Goal: Task Accomplishment & Management: Manage account settings

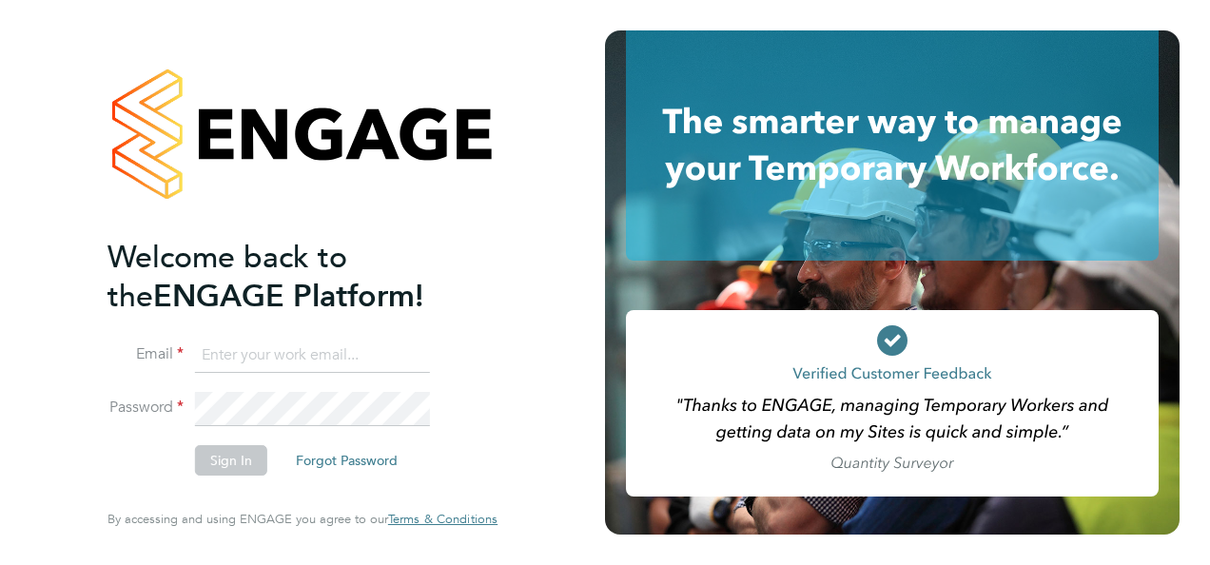
type input "jasmin.padmore@bgis.com"
click at [230, 459] on button "Sign In" at bounding box center [231, 460] width 72 height 30
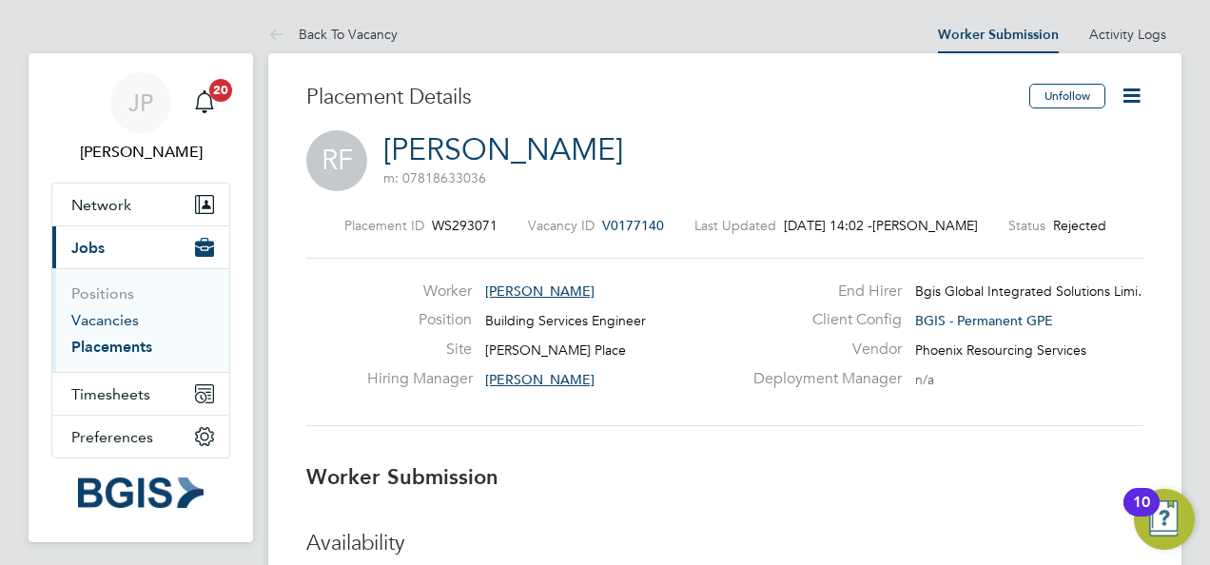
click at [117, 318] on link "Vacancies" at bounding box center [105, 320] width 68 height 18
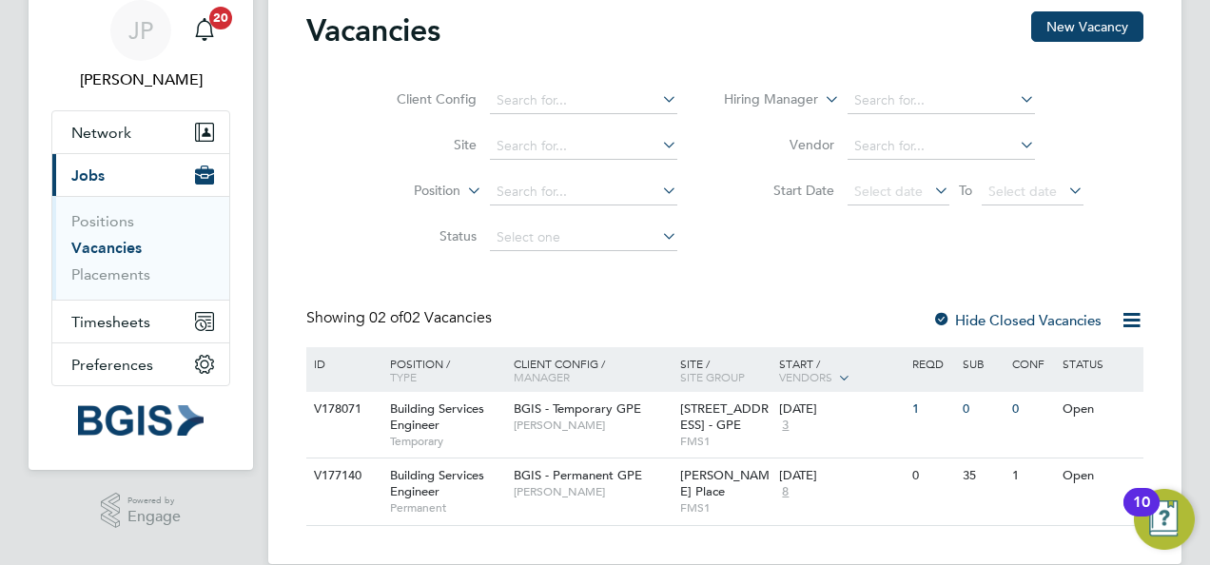
scroll to position [101, 0]
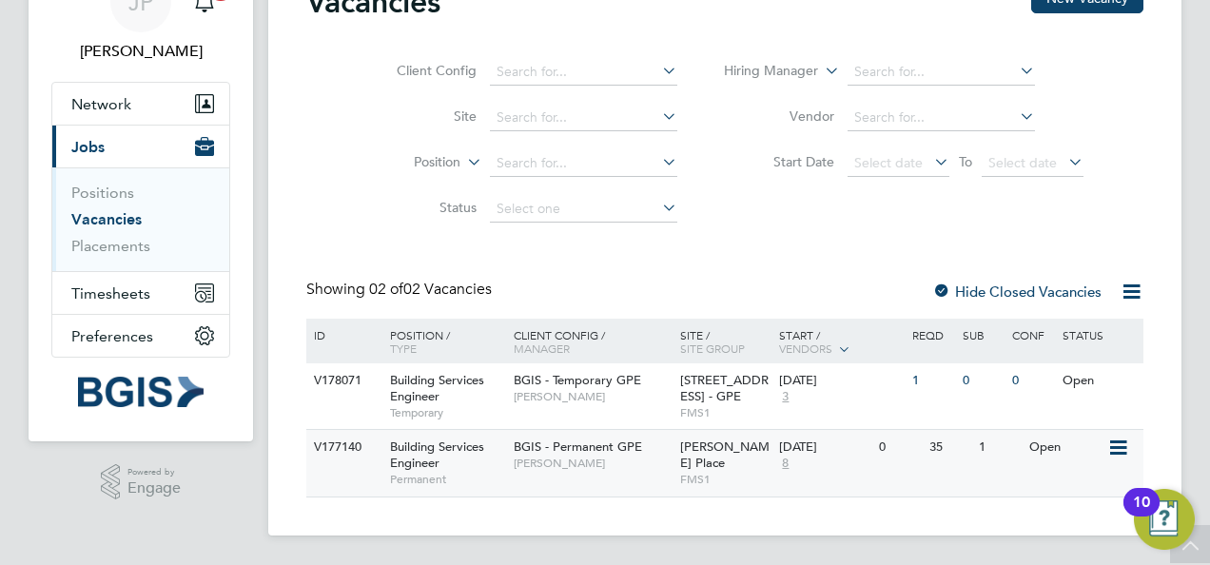
click at [589, 469] on span "[PERSON_NAME]" at bounding box center [592, 463] width 157 height 15
click at [580, 476] on div "BGIS - Permanent GPE Jasmin Padmore" at bounding box center [592, 454] width 166 height 49
click at [538, 459] on span "[PERSON_NAME]" at bounding box center [592, 463] width 157 height 15
click at [601, 458] on span "[PERSON_NAME]" at bounding box center [592, 463] width 157 height 15
click at [639, 477] on div "BGIS - Permanent GPE Jasmin Padmore" at bounding box center [592, 454] width 166 height 49
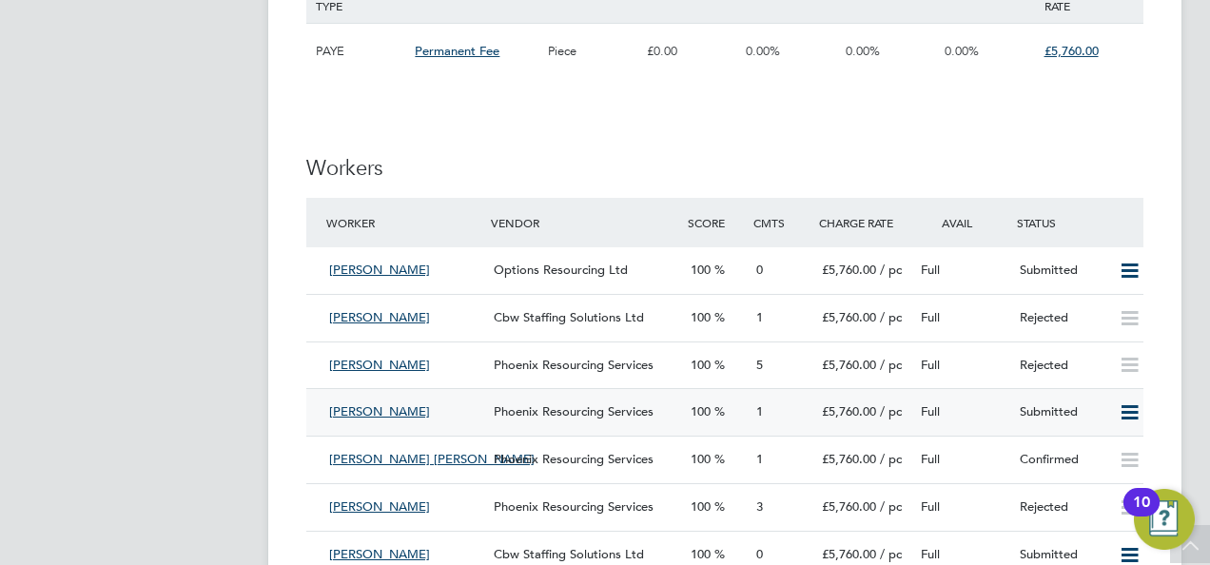
click at [955, 411] on div "Full" at bounding box center [962, 412] width 99 height 31
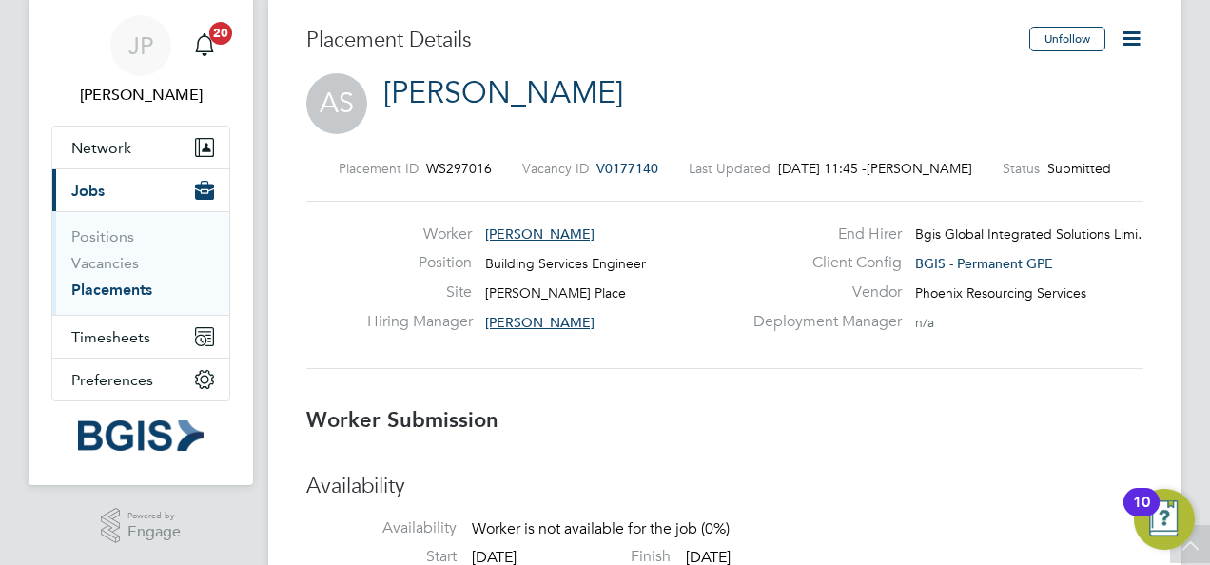
click at [1115, 413] on h3 "Worker Submission" at bounding box center [724, 421] width 837 height 28
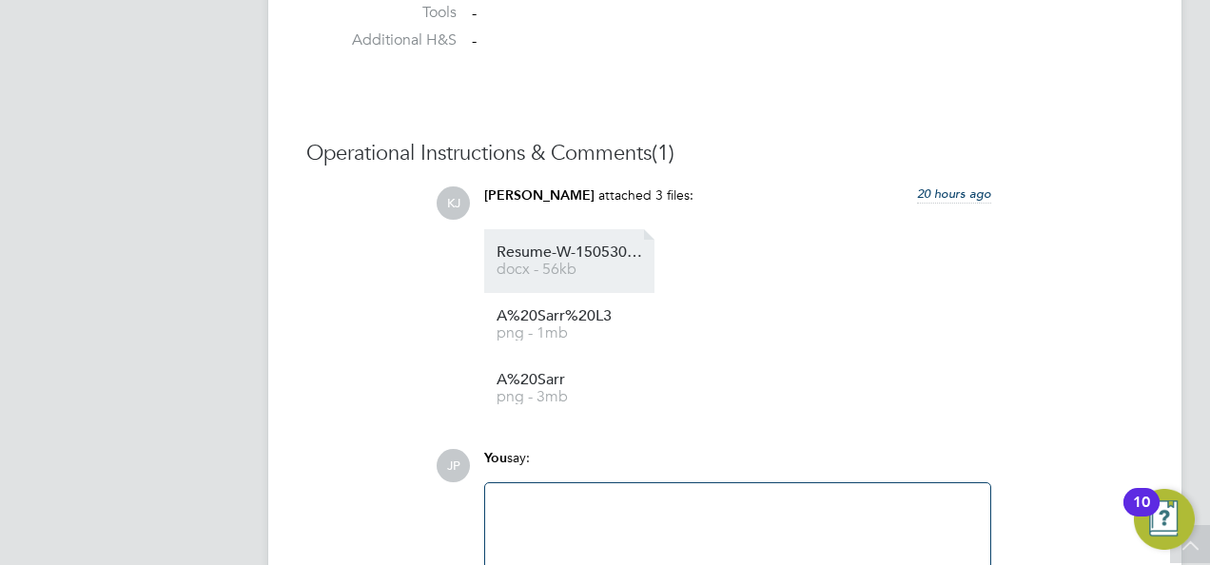
click at [524, 245] on span "Resume-W-1505301%20AS" at bounding box center [573, 252] width 152 height 14
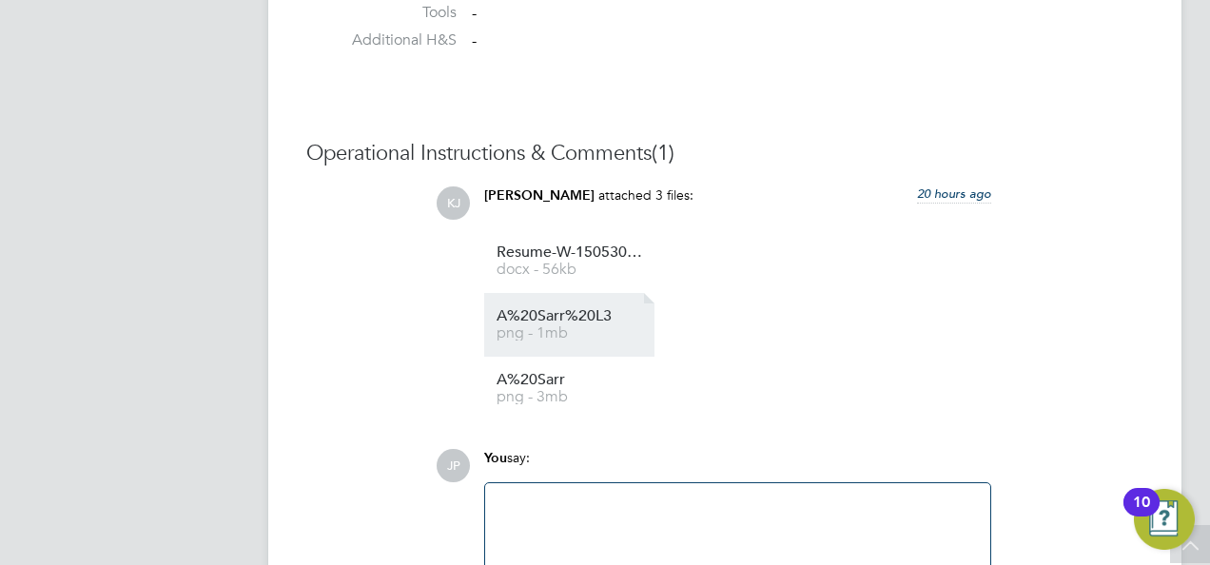
click at [554, 318] on span "A%20Sarr%20L3" at bounding box center [573, 316] width 152 height 14
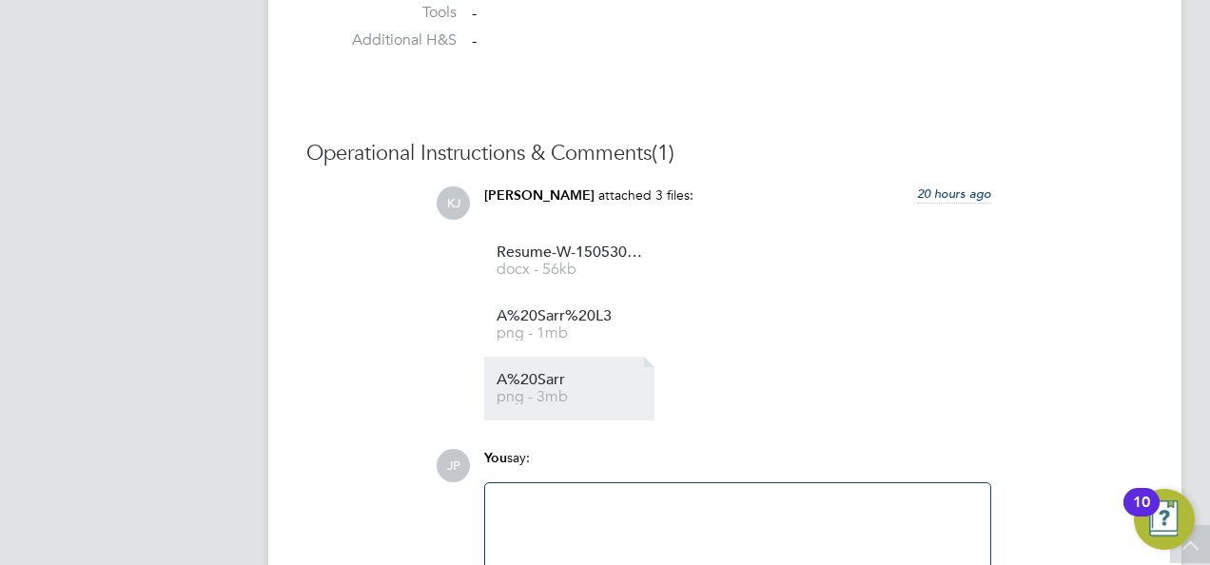
click at [550, 370] on li "A%20Sarr png - 3mb" at bounding box center [569, 389] width 170 height 64
click at [549, 379] on span "A%20Sarr" at bounding box center [573, 380] width 152 height 14
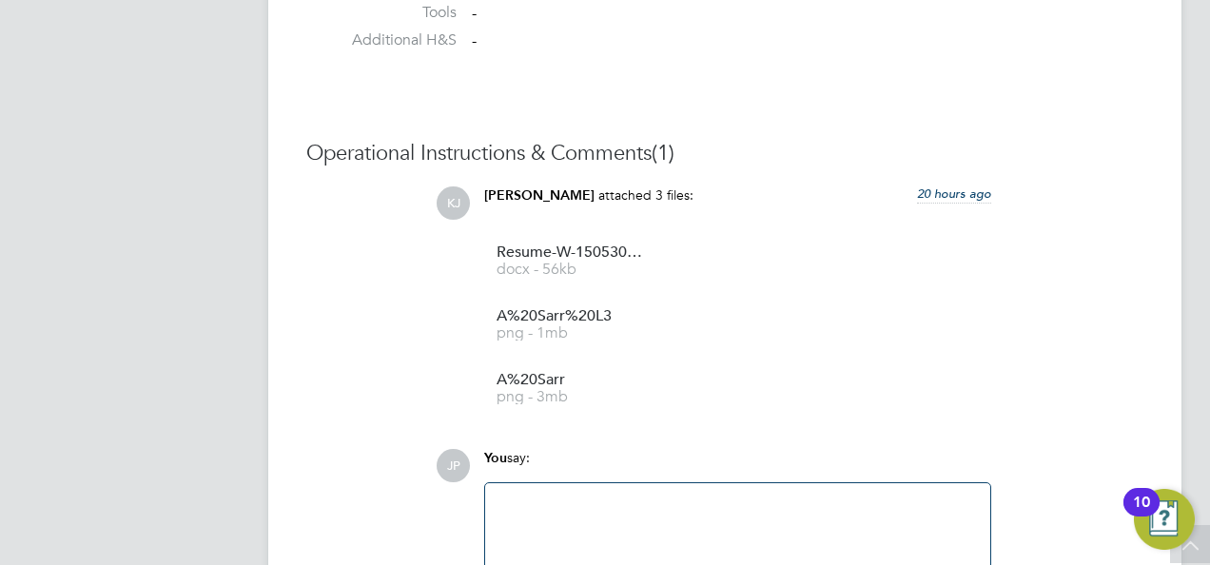
click at [893, 276] on ul "Resume-W-1505301%20AS docx - 56kb A%20Sarr%20L3 png - 1mb A%20Sarr png - 3mb" at bounding box center [737, 324] width 507 height 191
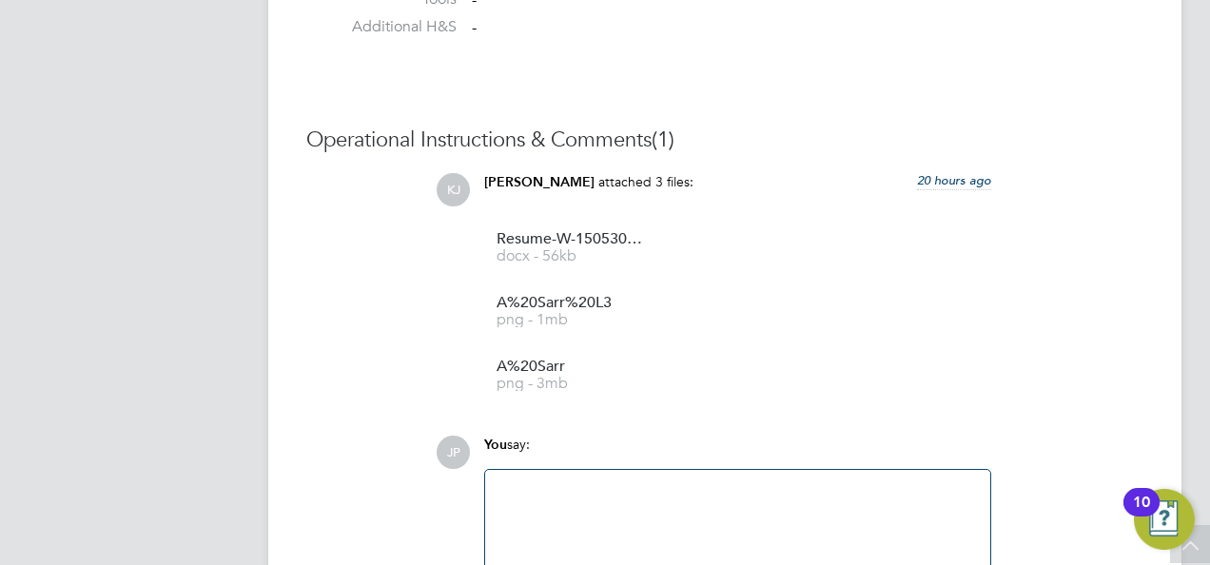
scroll to position [1732, 0]
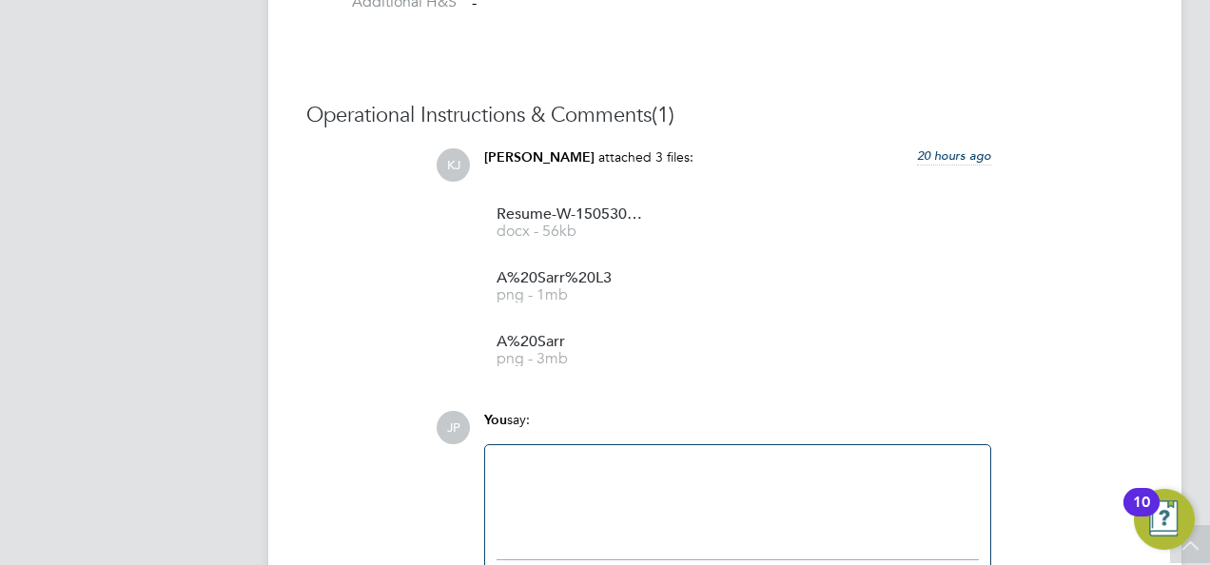
click at [573, 532] on div at bounding box center [738, 498] width 482 height 82
click at [1027, 447] on div "JP You say: Hi, Please provide tech results Select Files Drag Files Here Drop y…" at bounding box center [790, 525] width 708 height 228
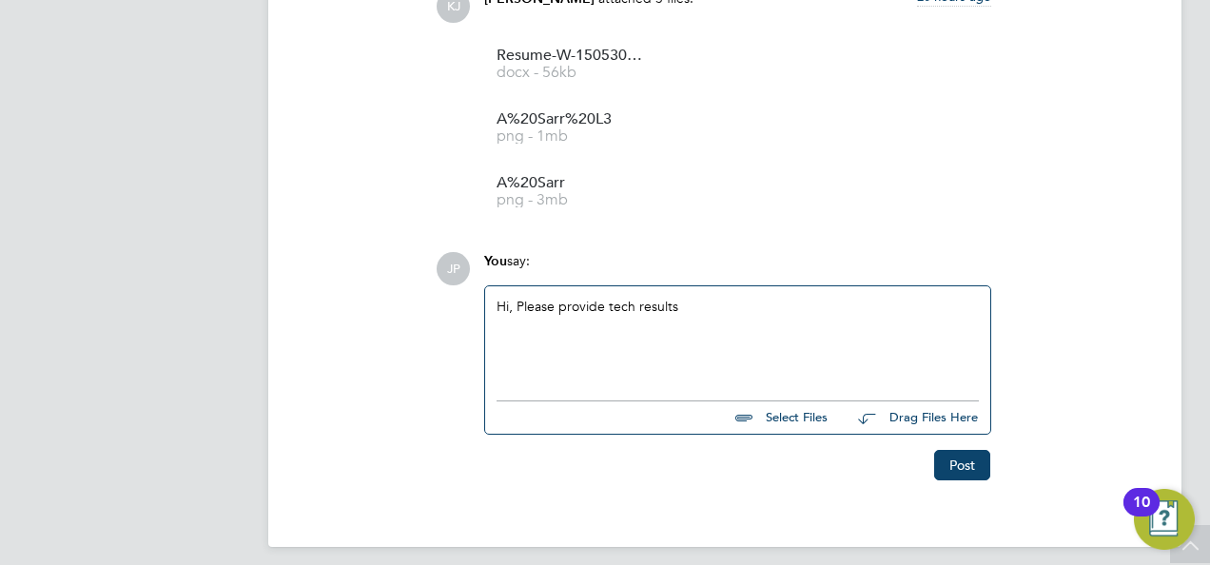
scroll to position [1901, 0]
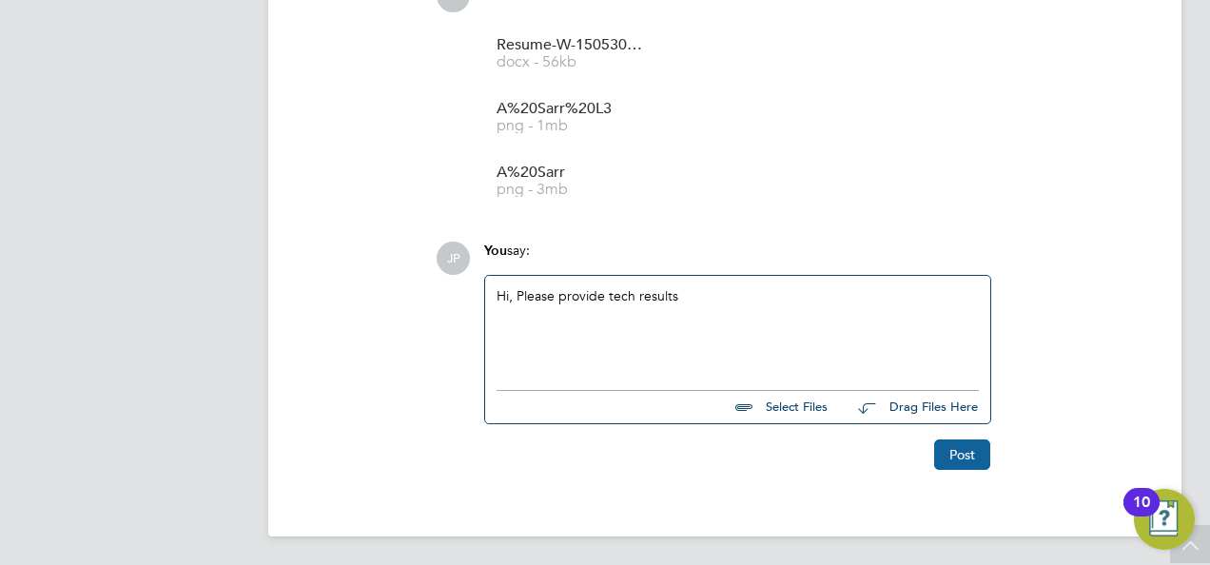
click at [970, 449] on button "Post" at bounding box center [962, 455] width 56 height 30
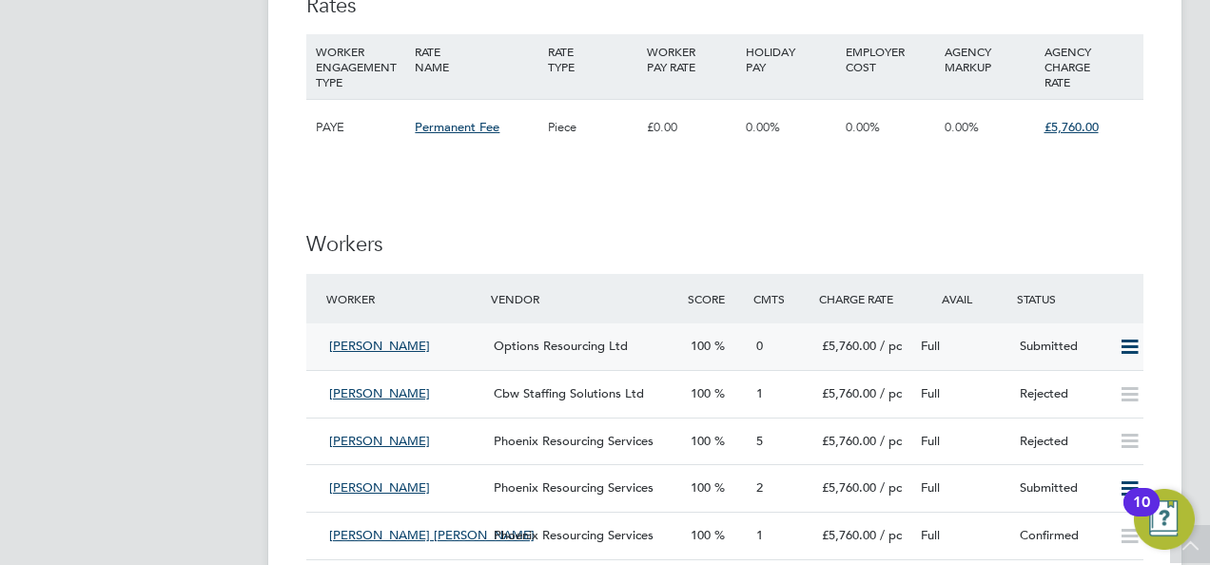
click at [996, 342] on div "Full" at bounding box center [962, 346] width 99 height 31
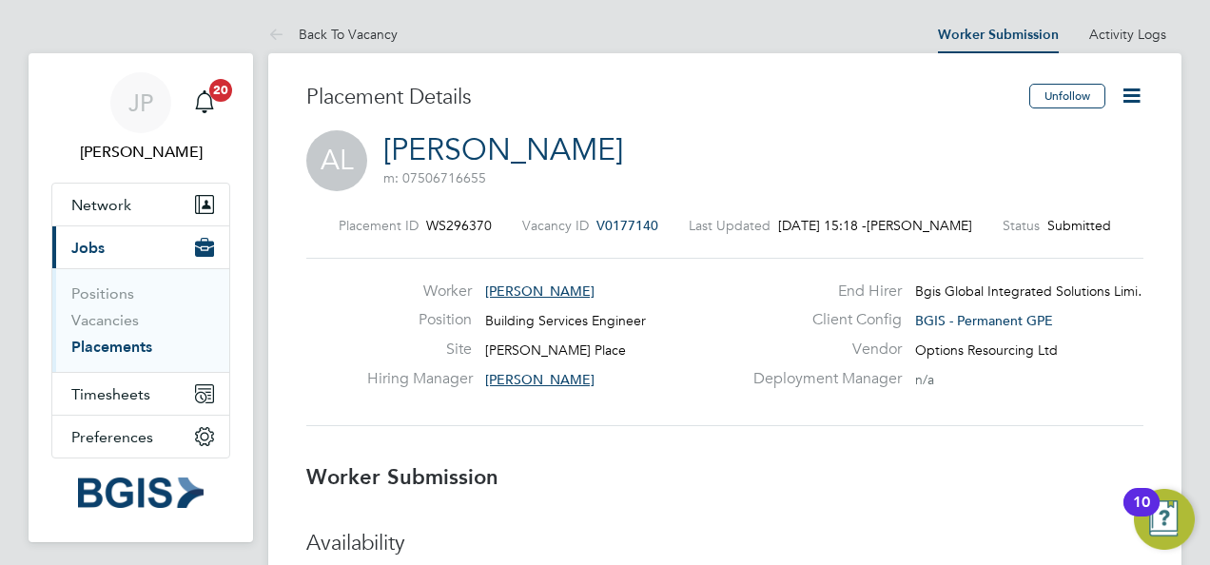
click at [997, 432] on div "Placement ID WS296370 Vacancy ID V0177140 Last Updated 27 Aug 2025, 15:18 - Dan…" at bounding box center [724, 321] width 837 height 255
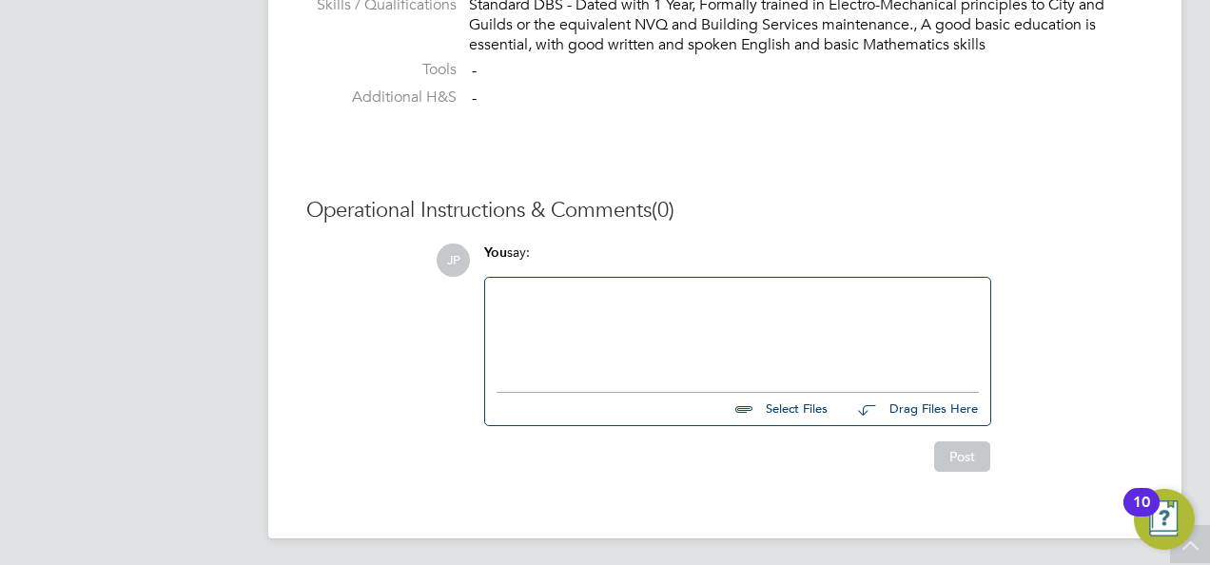
click at [774, 300] on div at bounding box center [738, 330] width 482 height 82
click at [961, 454] on button "Post" at bounding box center [962, 456] width 56 height 30
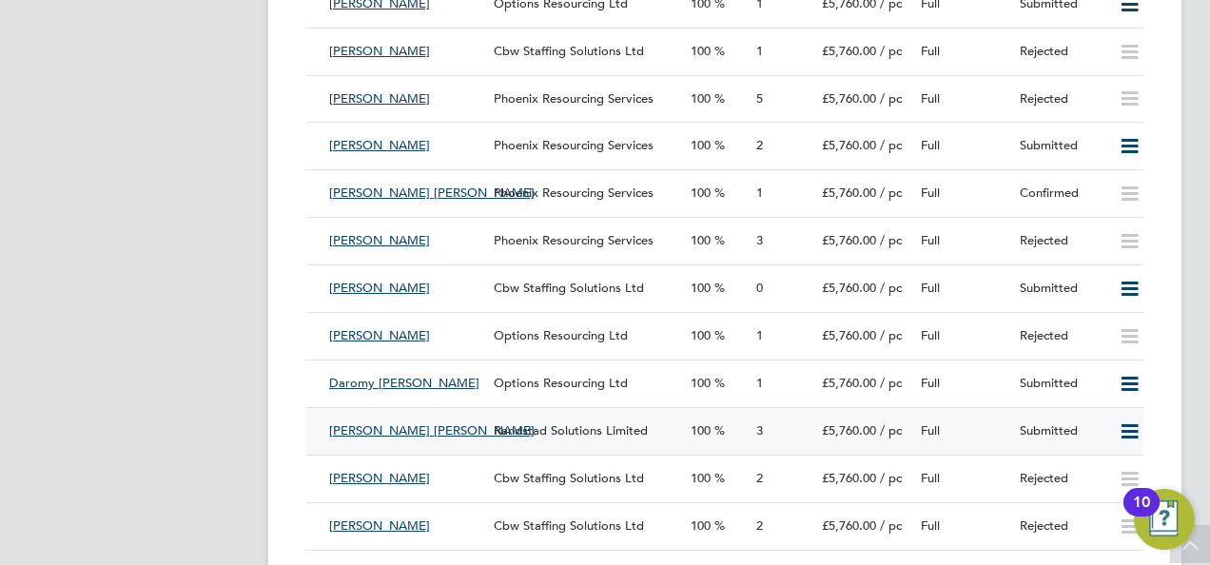
click at [1108, 432] on div "Submitted" at bounding box center [1061, 431] width 99 height 31
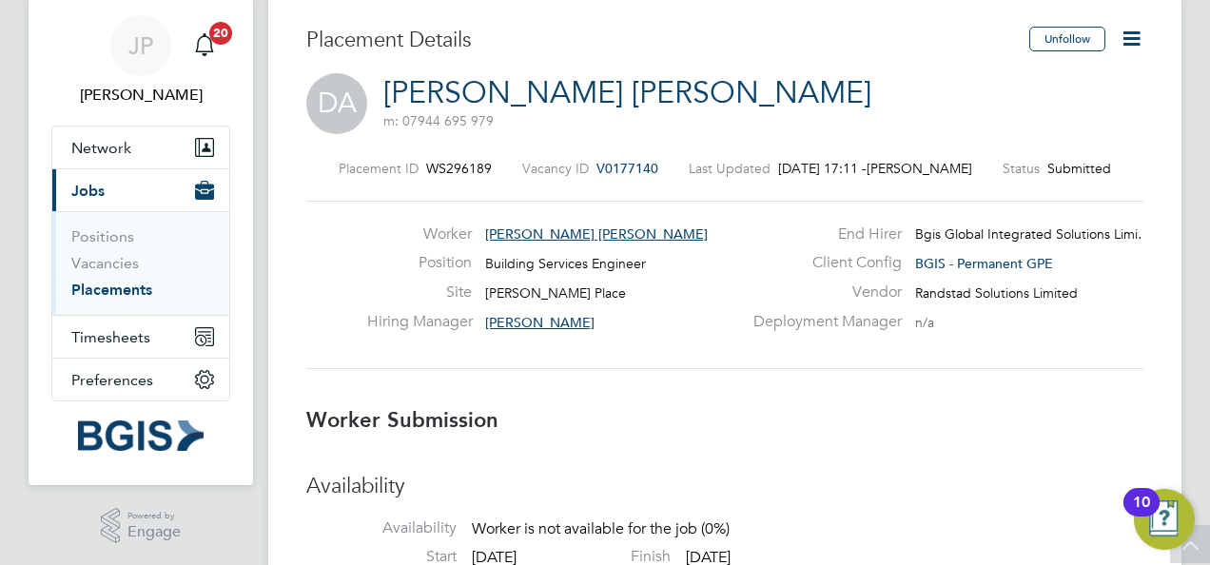
click at [1132, 38] on icon at bounding box center [1132, 39] width 24 height 24
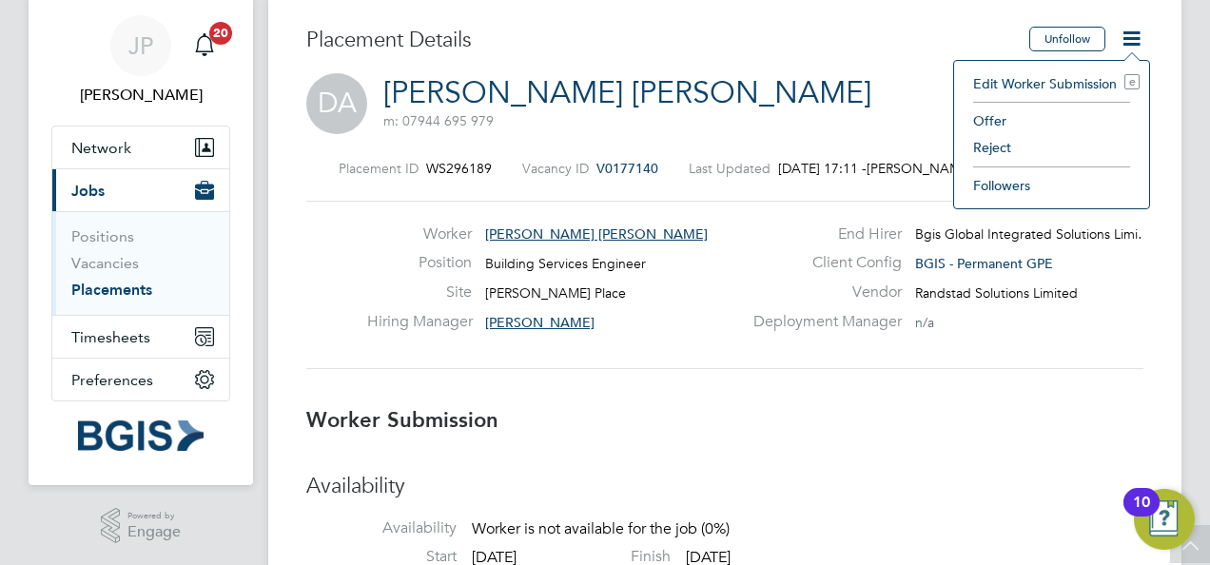
click at [1013, 139] on li "Reject" at bounding box center [1052, 147] width 176 height 27
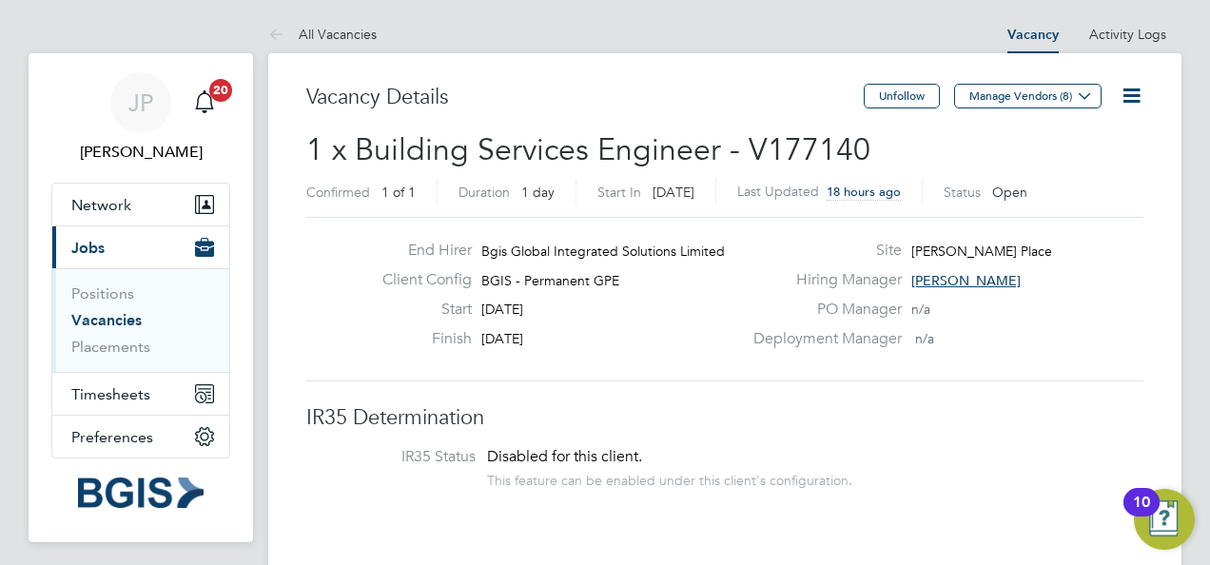
click at [1100, 364] on div "End Hirer Bgis Global Integrated Solutions Limited Client Config BGIS - Permane…" at bounding box center [724, 299] width 837 height 165
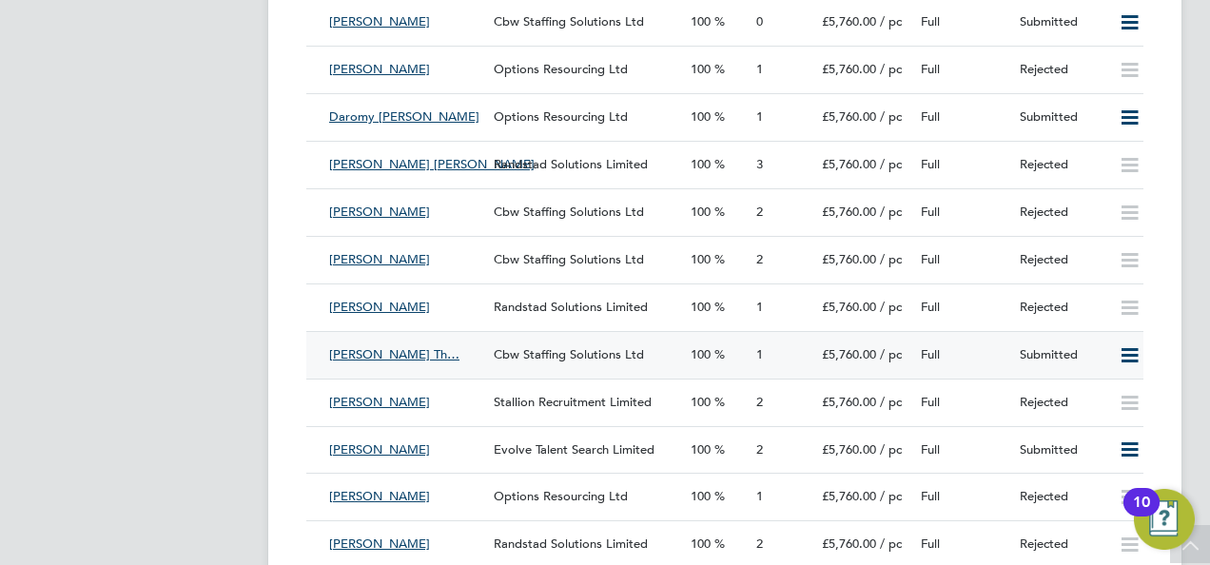
click at [1102, 344] on div "Submitted" at bounding box center [1061, 355] width 99 height 31
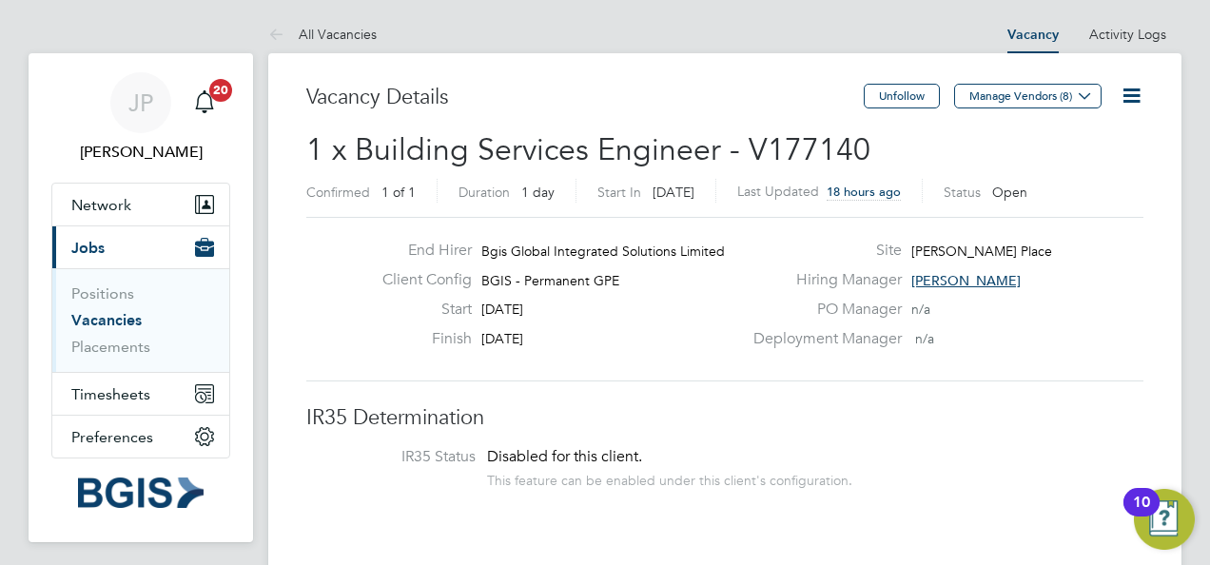
click at [1138, 407] on h3 "IR35 Determination" at bounding box center [724, 418] width 837 height 28
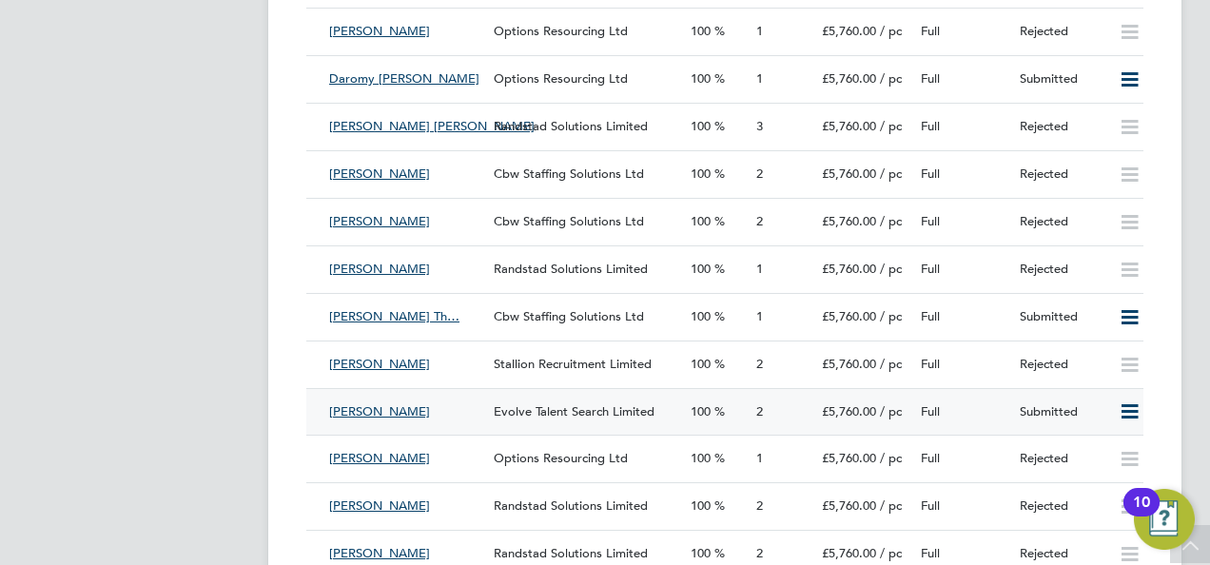
click at [1100, 408] on div "Submitted" at bounding box center [1061, 412] width 99 height 31
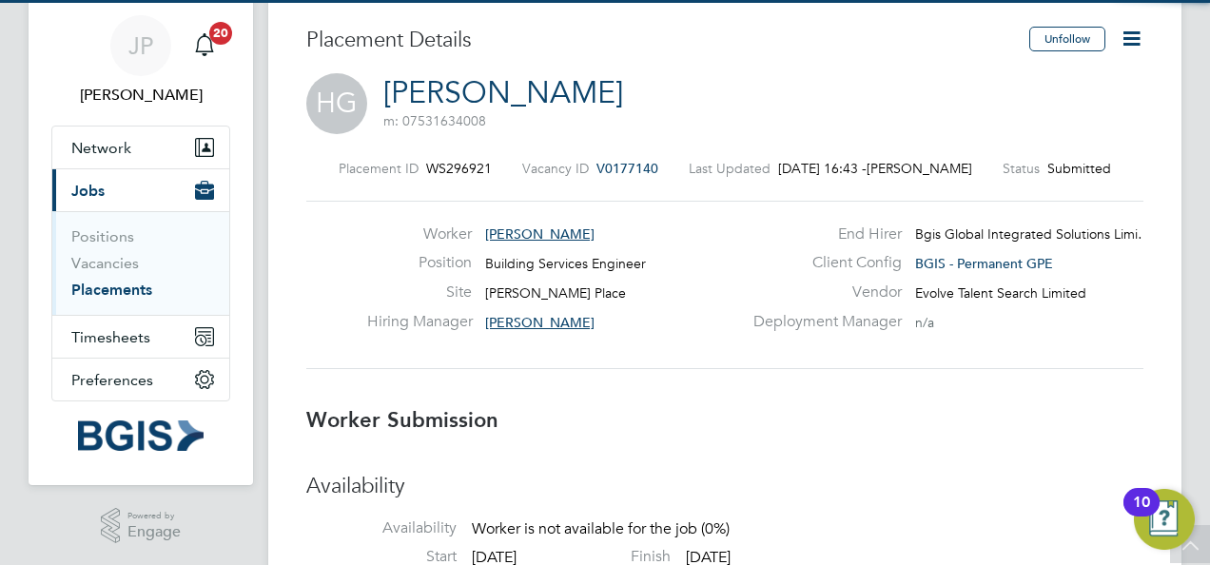
click at [1092, 369] on div "Placement ID WS296921 Vacancy ID V0177140 Last Updated 01 Sep 2025, 16:43 - Ant…" at bounding box center [724, 264] width 837 height 255
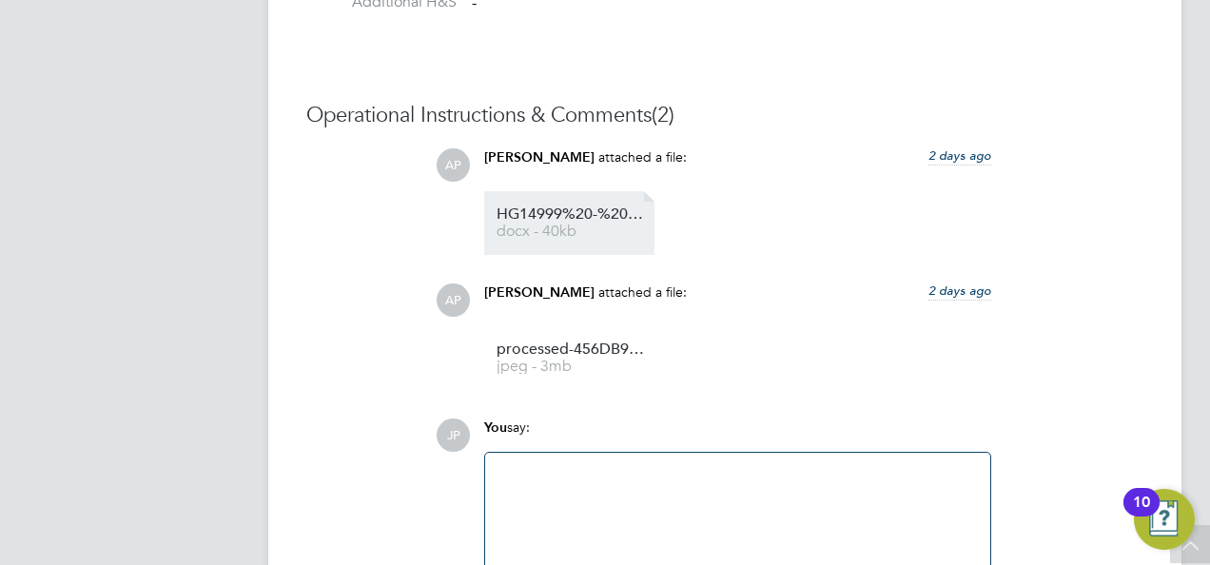
click at [583, 214] on span "HG14999%20-%20Alfred%20Place" at bounding box center [573, 214] width 152 height 14
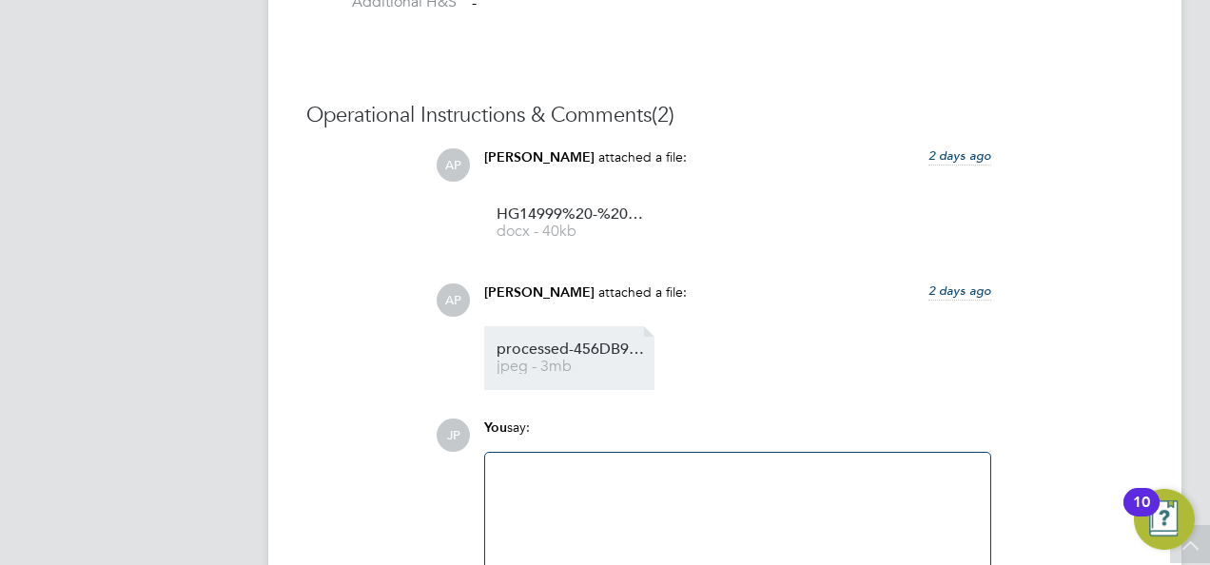
click at [573, 360] on link "processed-456DB99B-5B5D-45C3-9E36-8319F09B10AE jpeg - 3mb" at bounding box center [573, 357] width 152 height 31
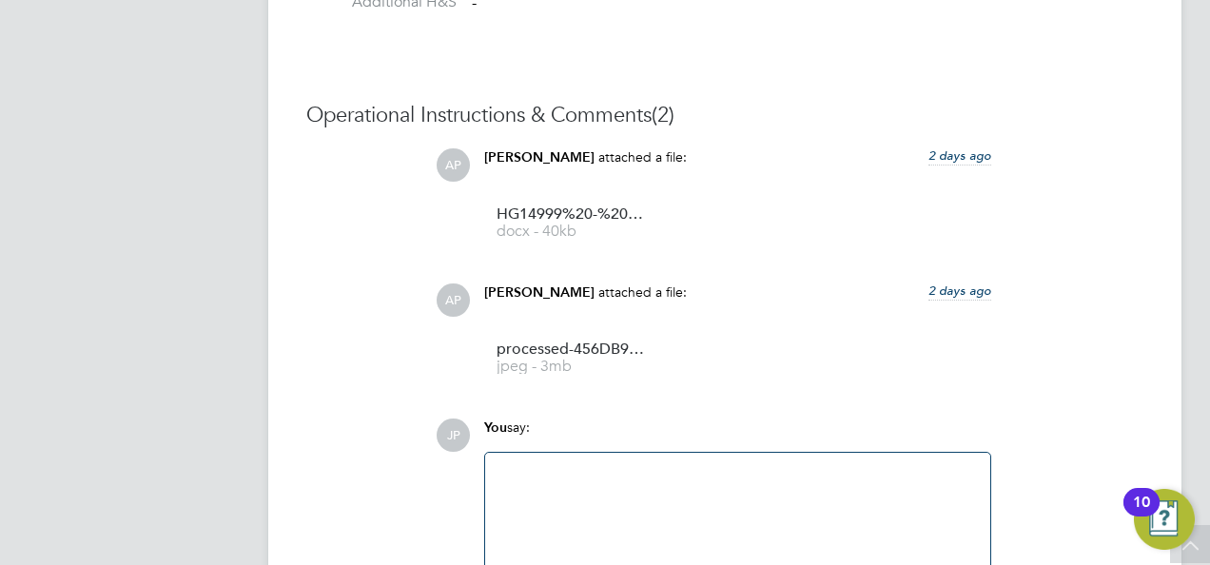
click at [571, 525] on div at bounding box center [738, 505] width 482 height 82
click at [1008, 401] on div "Operational Instructions & Comments (2) AP Anthony Perrin attached a file: 2 da…" at bounding box center [724, 374] width 837 height 545
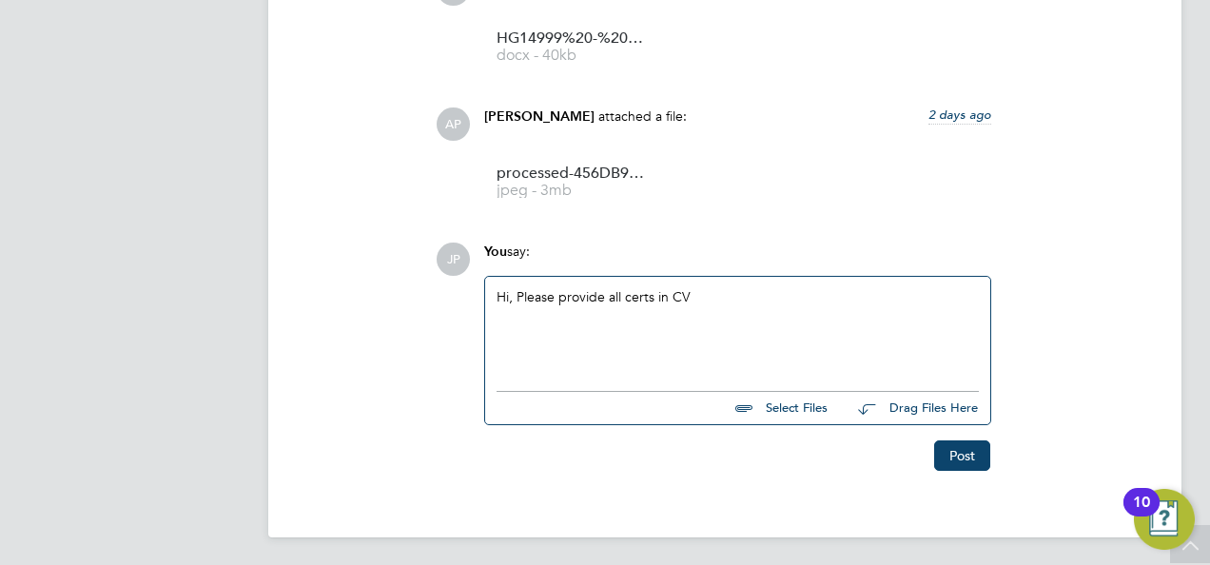
scroll to position [1908, 0]
click at [962, 445] on button "Post" at bounding box center [962, 455] width 56 height 30
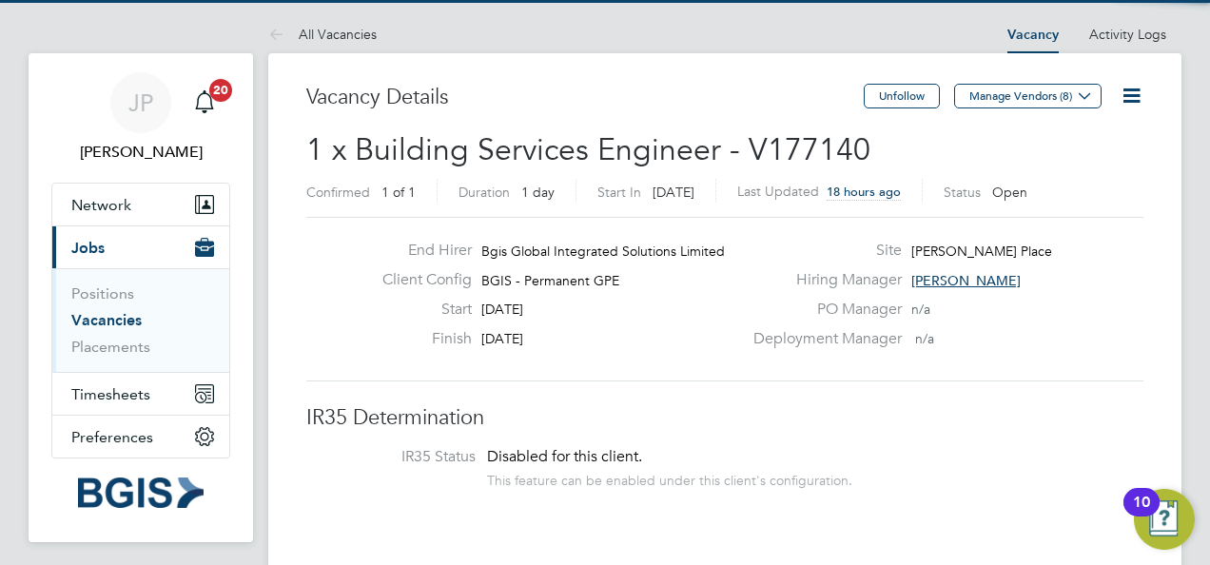
click at [995, 452] on li "IR35 Status Disabled for this client. This feature can be enabled under this cl…" at bounding box center [724, 470] width 799 height 47
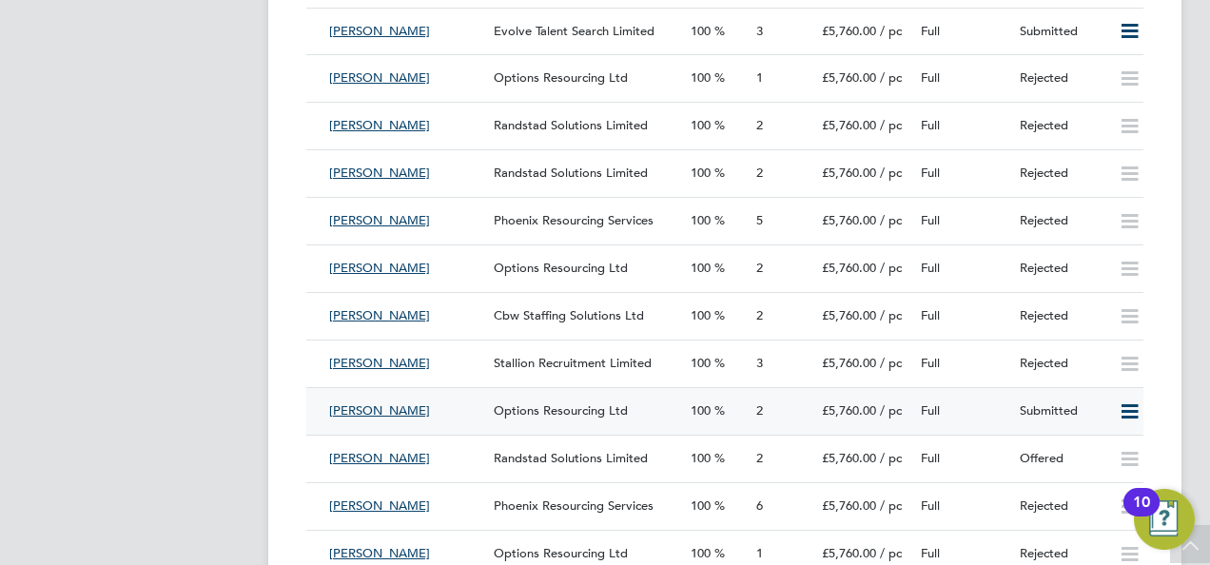
click at [1107, 412] on div "Submitted" at bounding box center [1061, 411] width 99 height 31
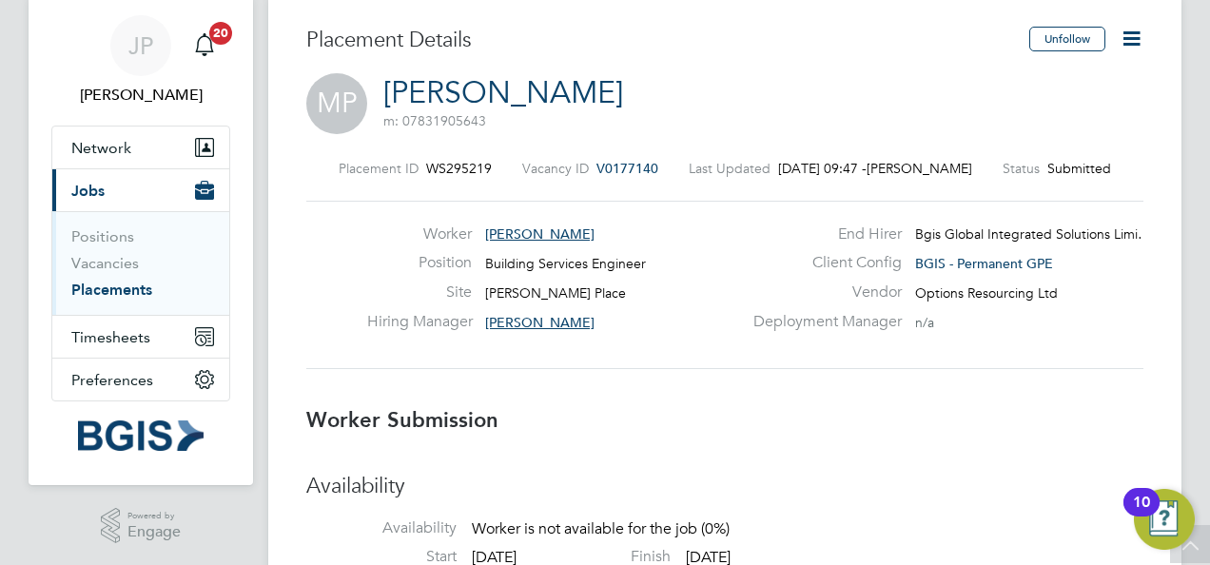
click at [1039, 411] on h3 "Worker Submission" at bounding box center [724, 421] width 837 height 28
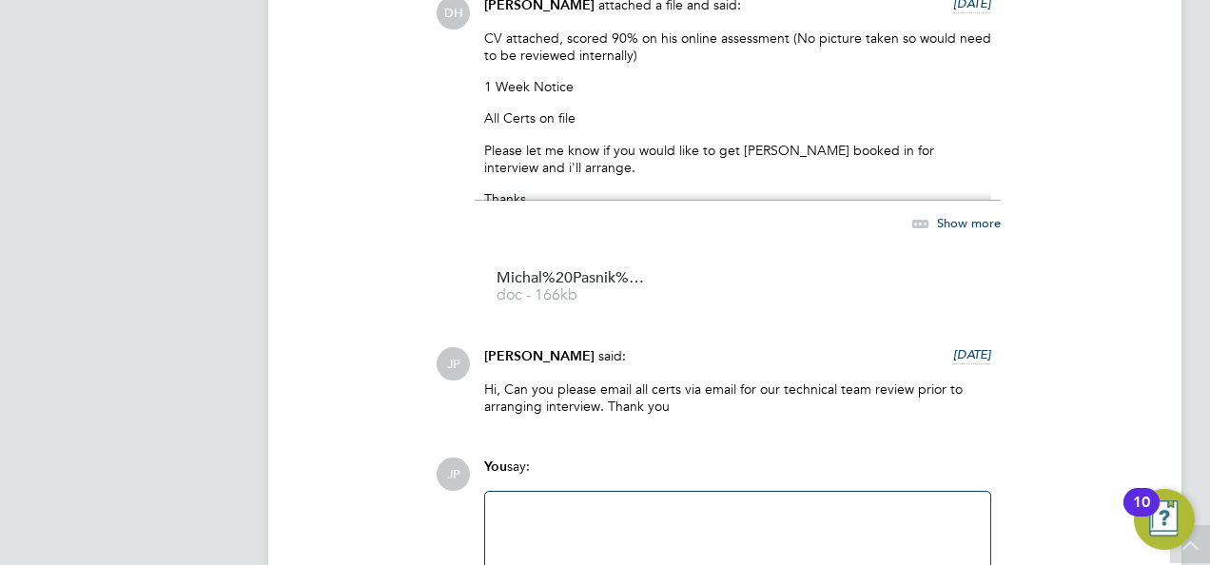
click at [607, 526] on div at bounding box center [738, 544] width 482 height 82
click at [614, 508] on div "Hi, rejected by techteam" at bounding box center [738, 544] width 482 height 82
click at [1102, 164] on div "DH [PERSON_NAME] attached a file and said: [DATE] CV attached, scored 90% on hi…" at bounding box center [790, 157] width 708 height 323
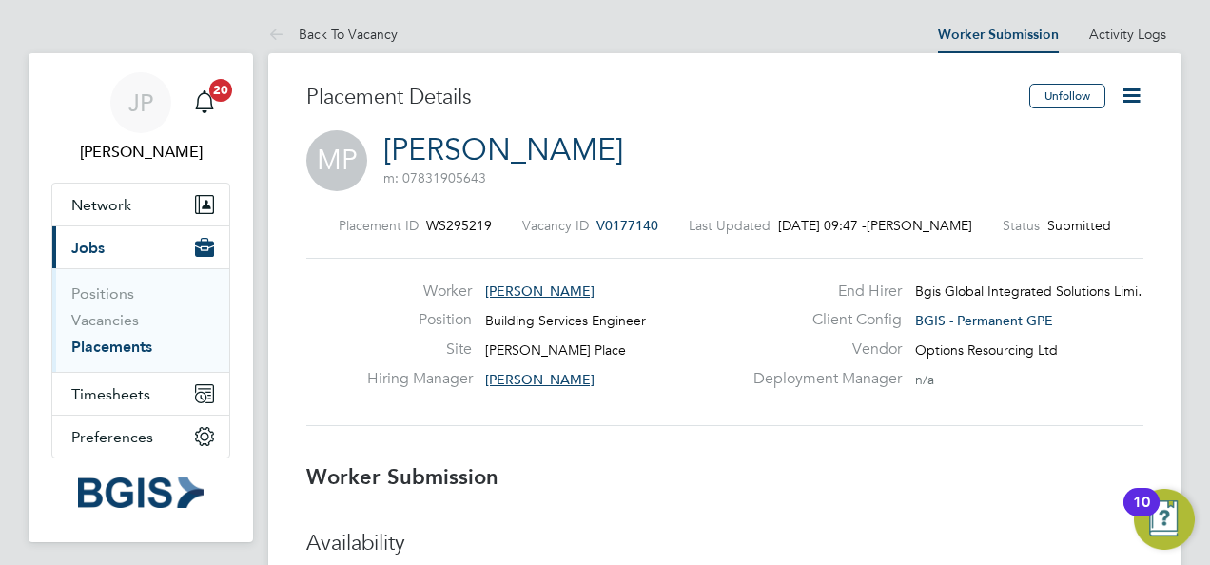
click at [1130, 99] on icon at bounding box center [1132, 96] width 24 height 24
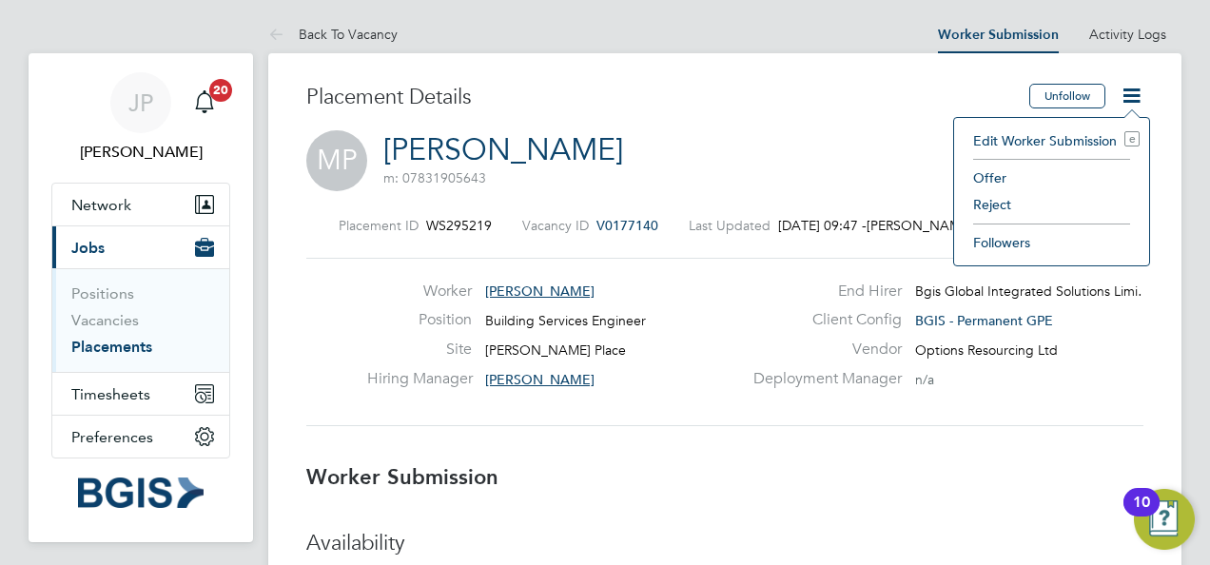
click at [998, 204] on li "Reject" at bounding box center [1052, 204] width 176 height 27
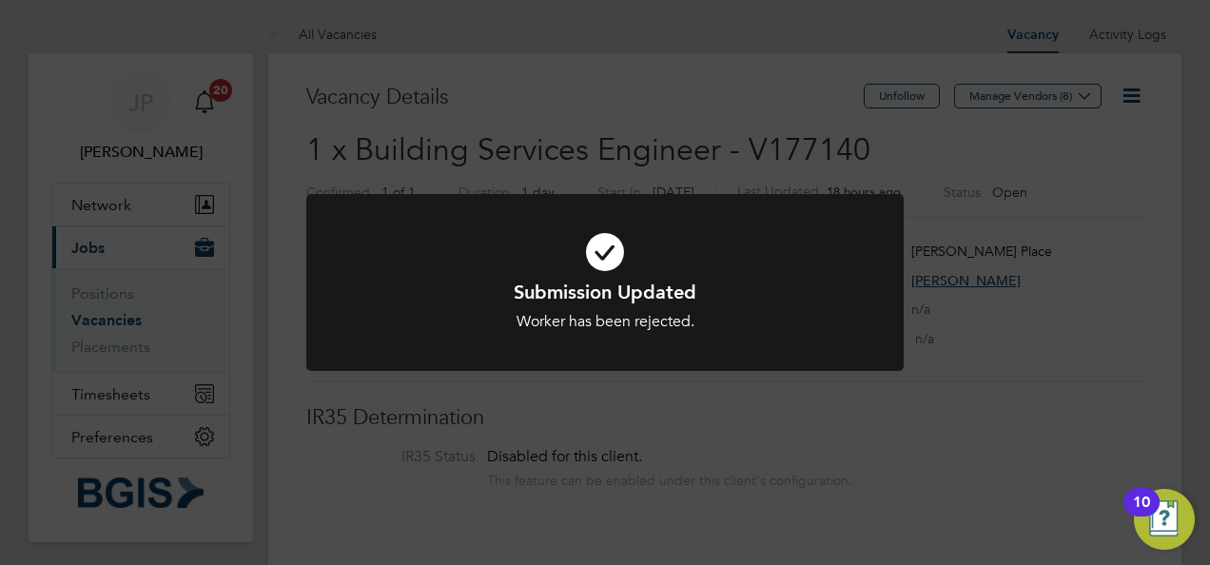
click at [976, 391] on div "Submission Updated Worker has been rejected. Cancel Okay" at bounding box center [605, 282] width 1210 height 565
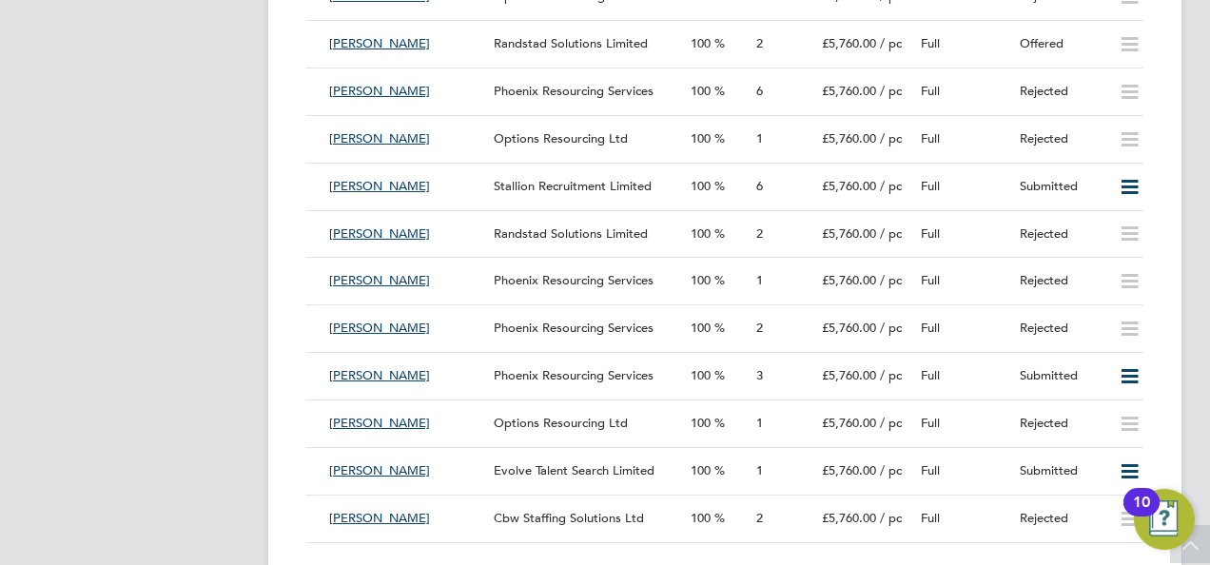
scroll to position [3767, 0]
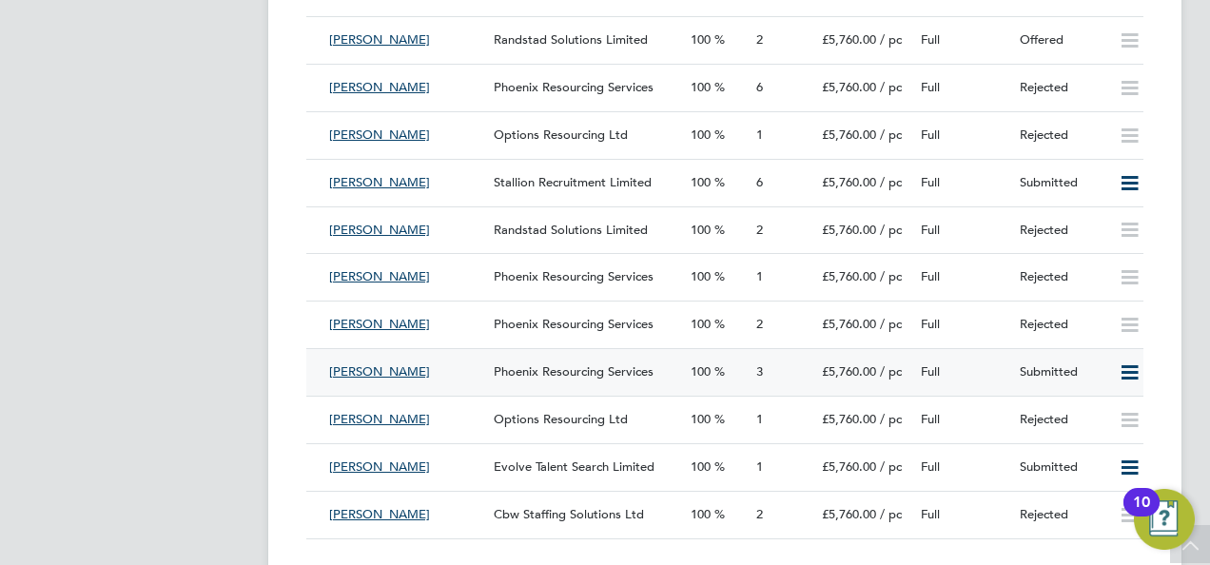
click at [1098, 378] on div "Submitted" at bounding box center [1061, 372] width 99 height 31
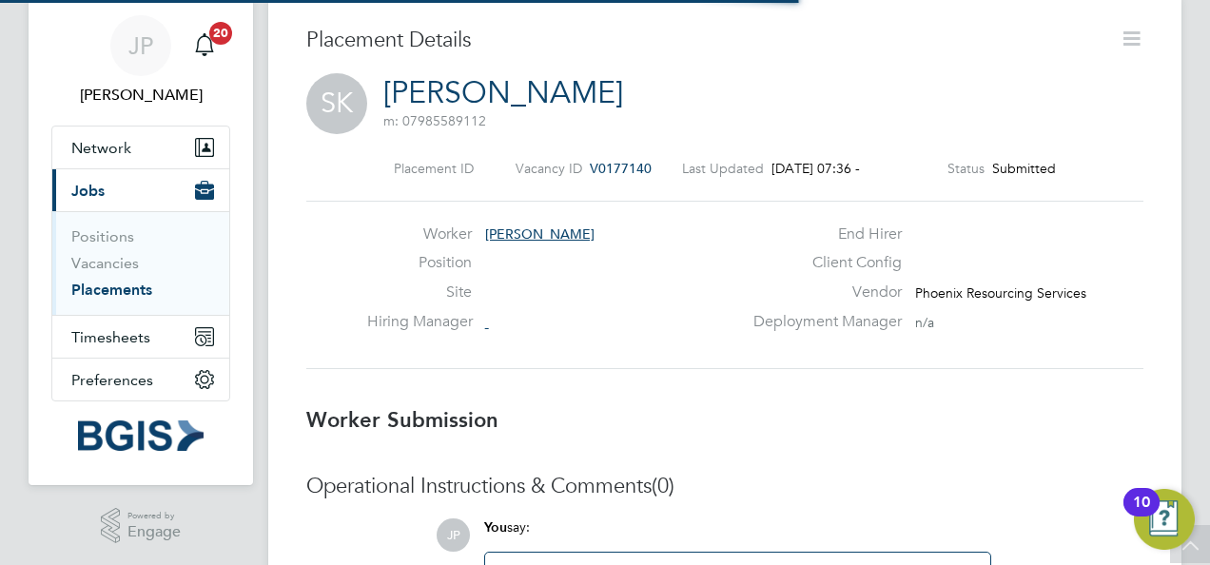
scroll to position [10, 10]
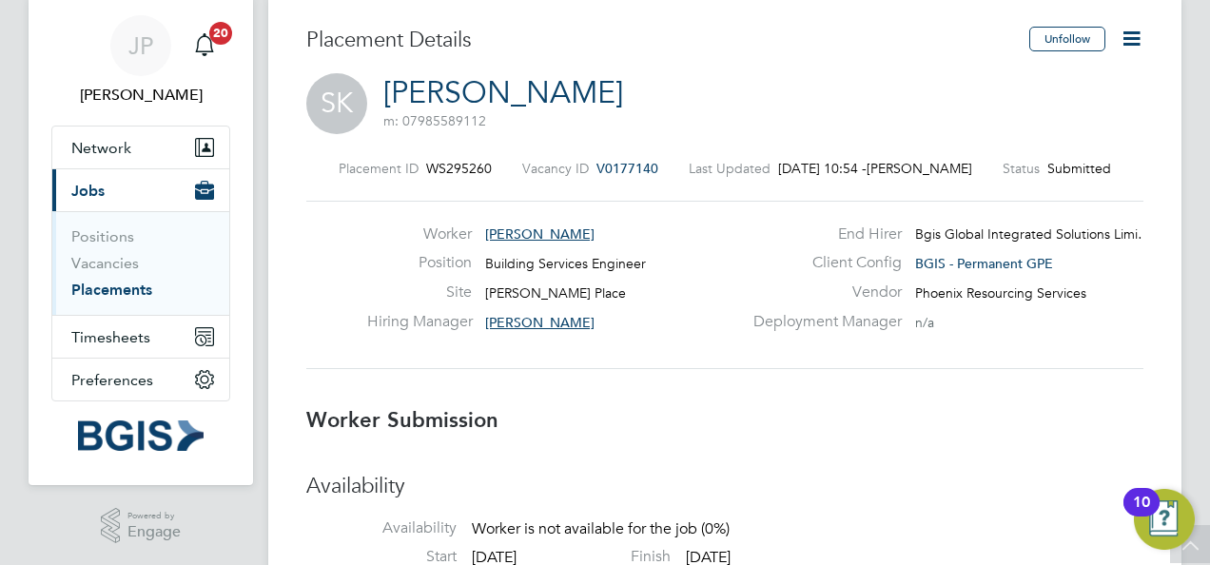
click at [1030, 421] on h3 "Worker Submission" at bounding box center [724, 421] width 837 height 28
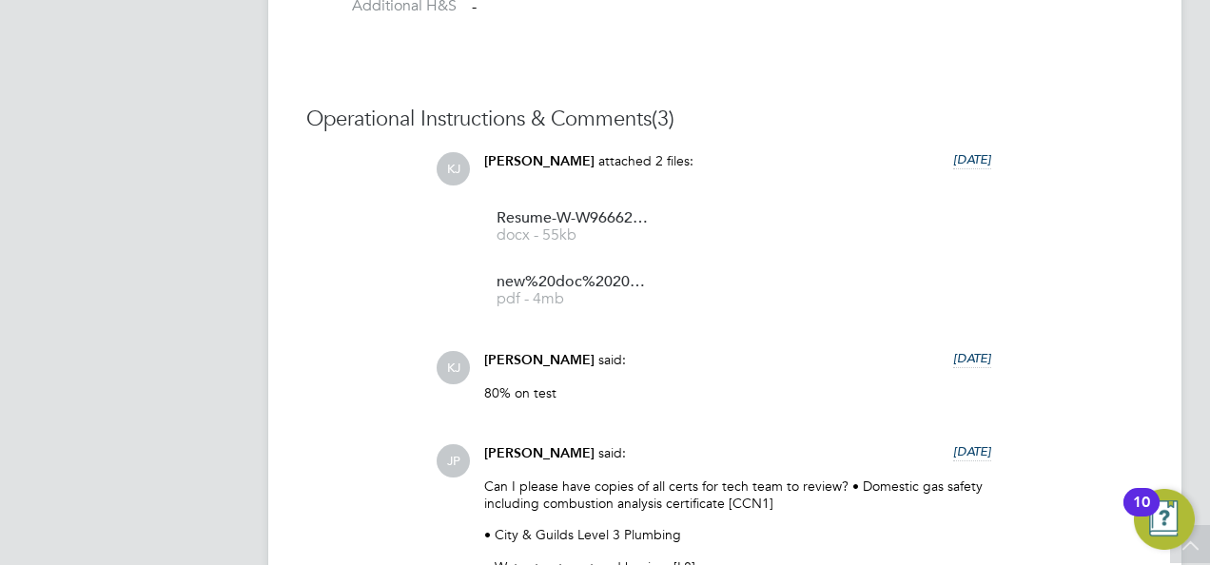
scroll to position [1732, 0]
